Goal: Navigation & Orientation: Find specific page/section

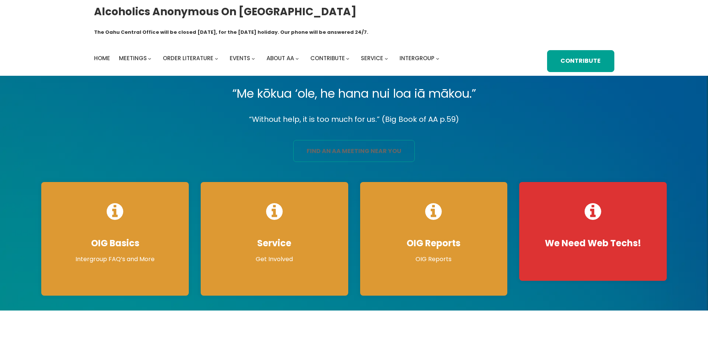
click at [320, 140] on link "find an aa meeting near you" at bounding box center [354, 151] width 122 height 22
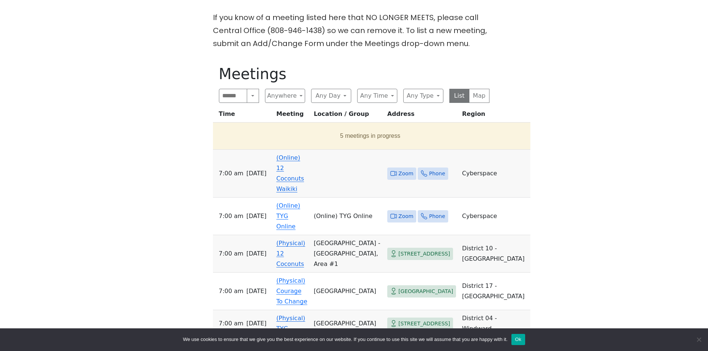
scroll to position [260, 0]
click at [296, 156] on link "(Online) 12 Coconuts Waikiki" at bounding box center [289, 172] width 27 height 38
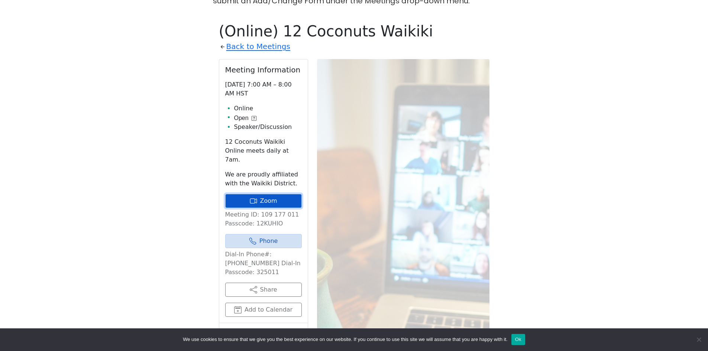
click at [272, 194] on link "Zoom" at bounding box center [263, 201] width 77 height 14
